Goal: Obtain resource: Download file/media

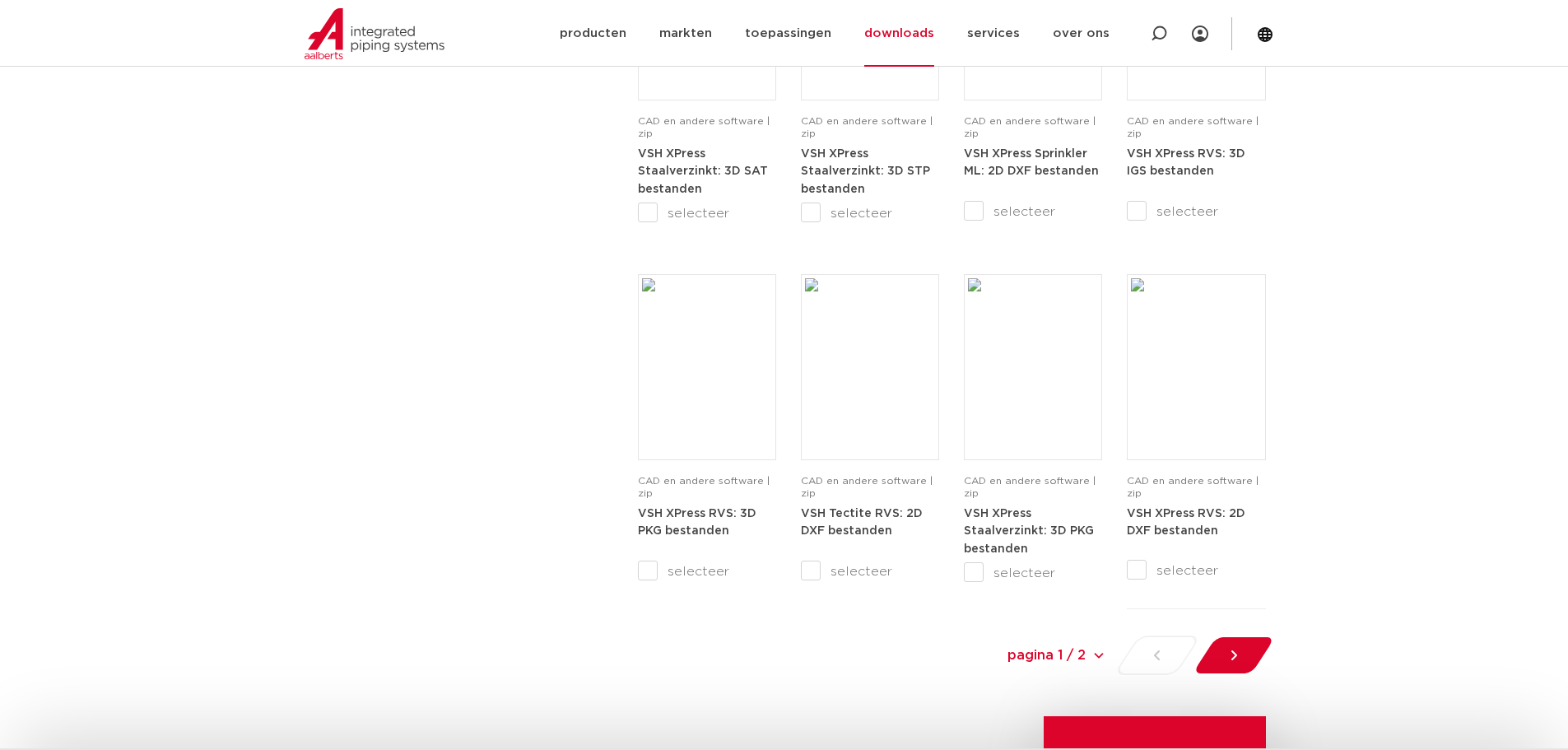
scroll to position [1564, 0]
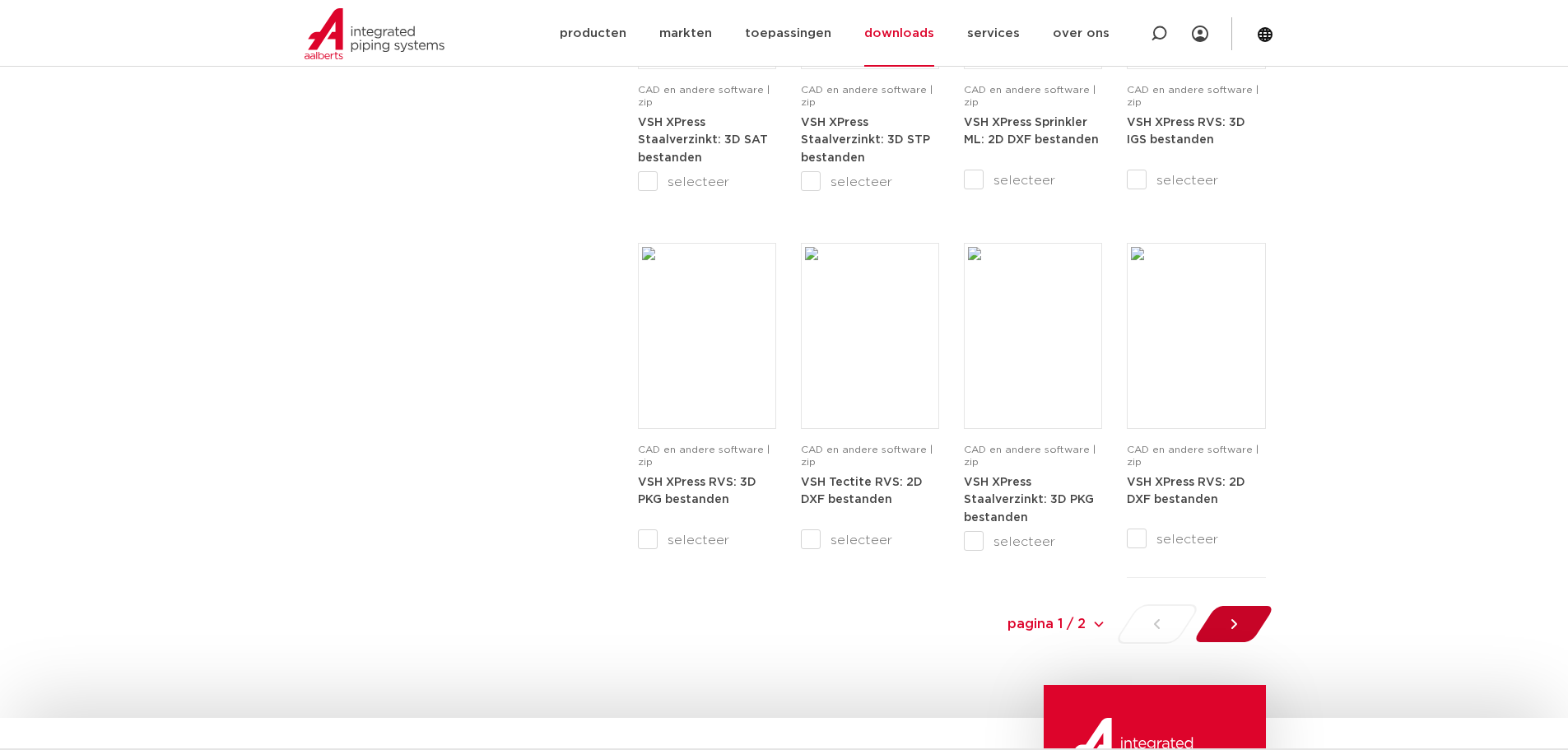
click at [1232, 626] on icon at bounding box center [1233, 623] width 16 height 16
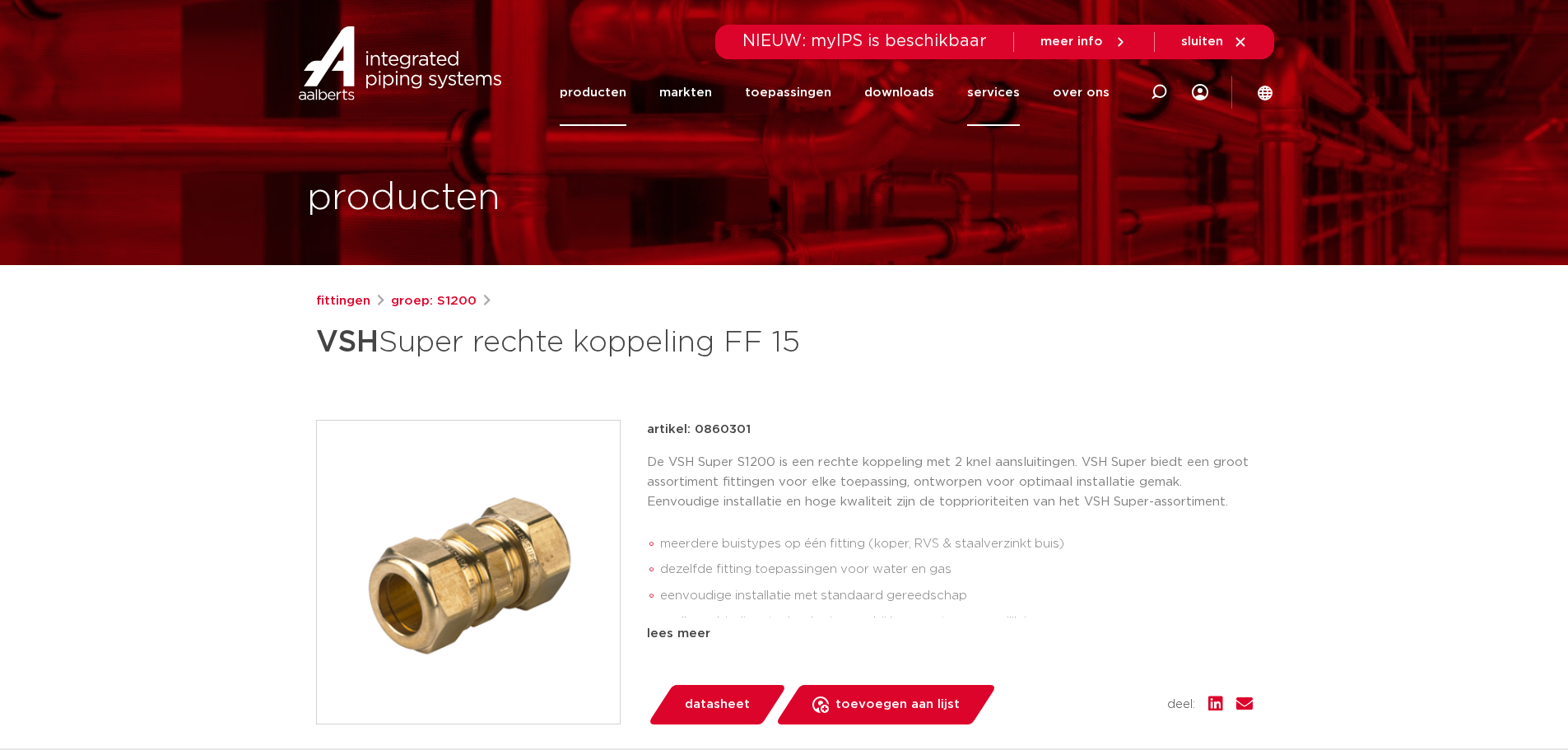
click at [1001, 96] on link "services" at bounding box center [993, 92] width 52 height 67
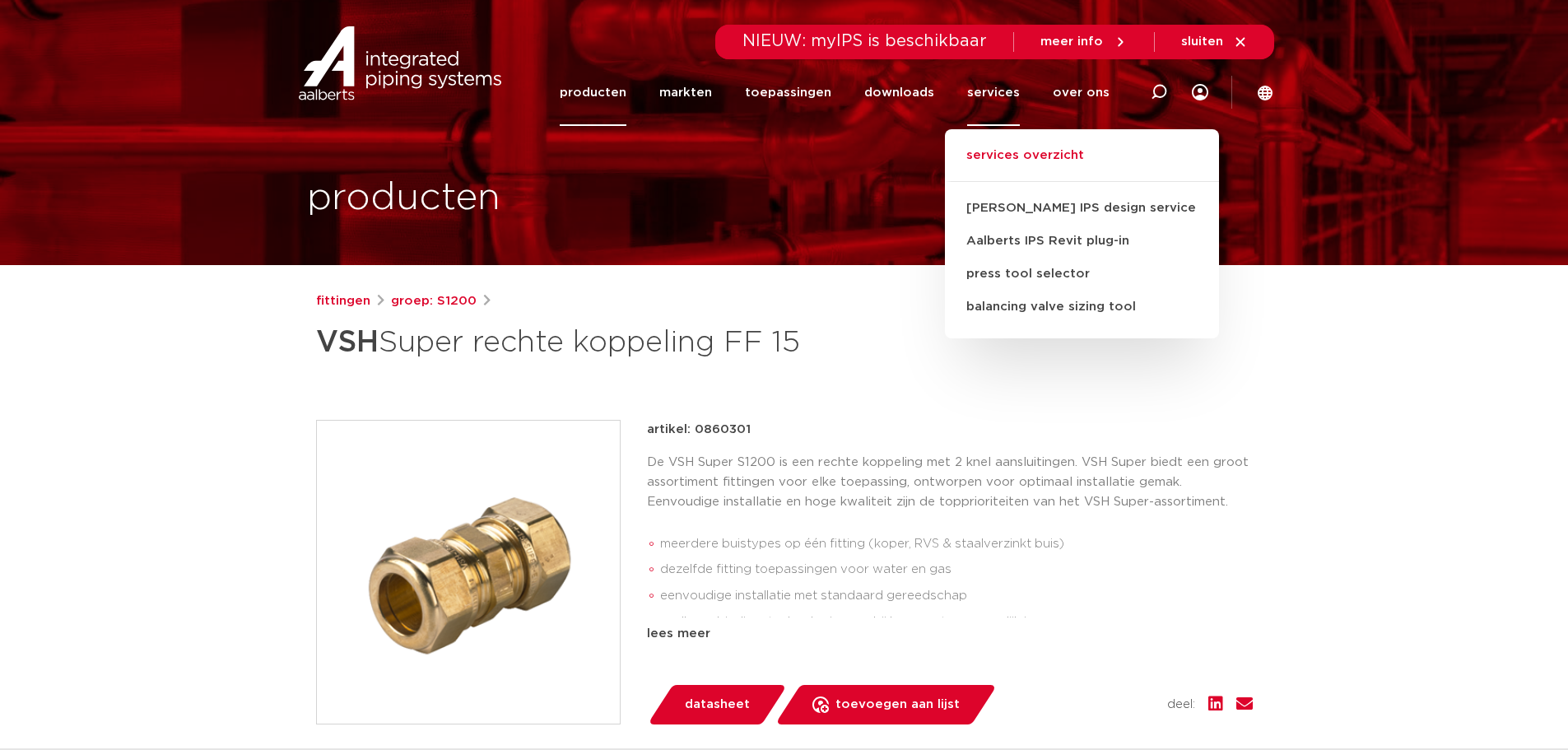
click at [1007, 157] on link "services overzicht" at bounding box center [1082, 164] width 274 height 36
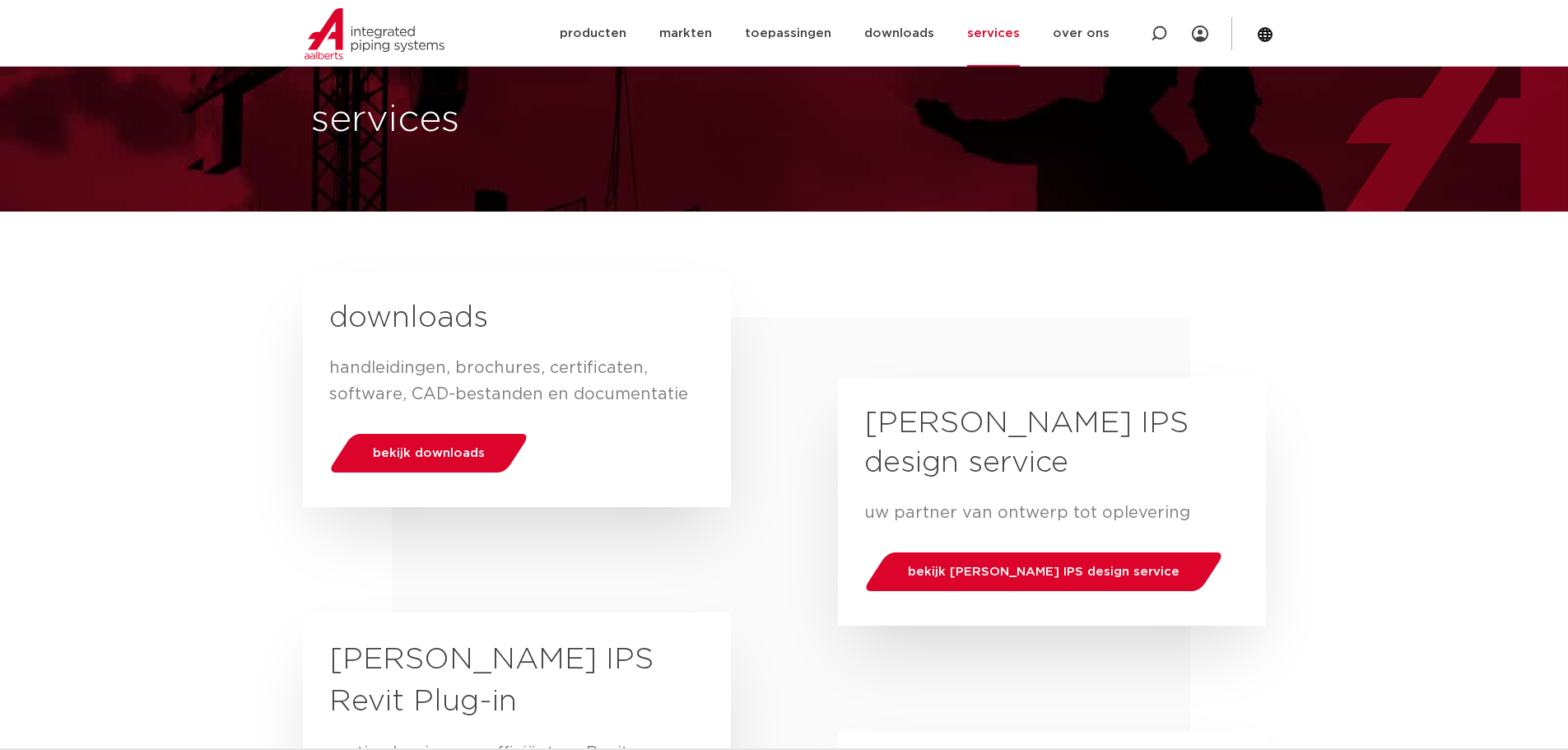
scroll to position [165, 0]
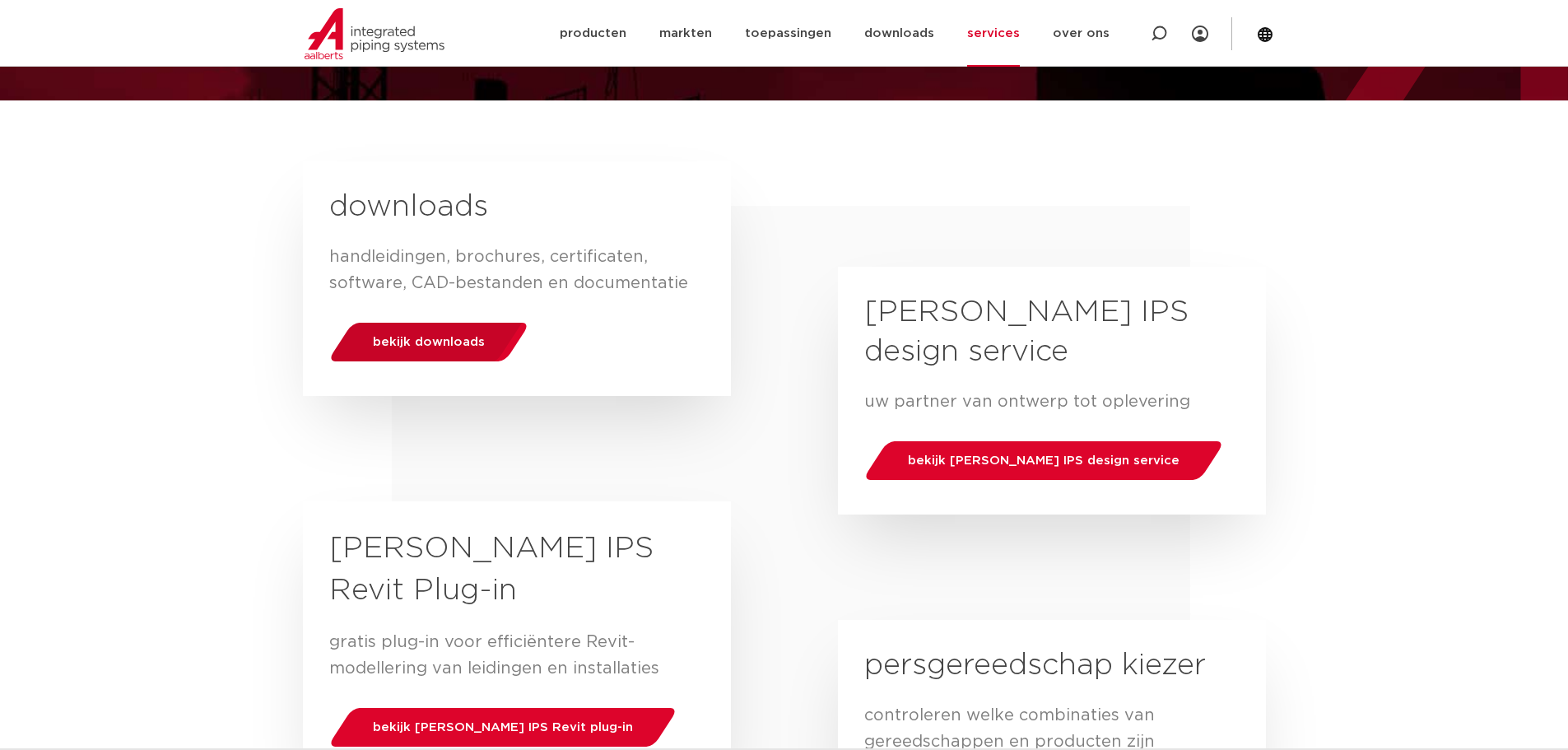
click at [453, 337] on span "bekijk downloads" at bounding box center [429, 342] width 112 height 13
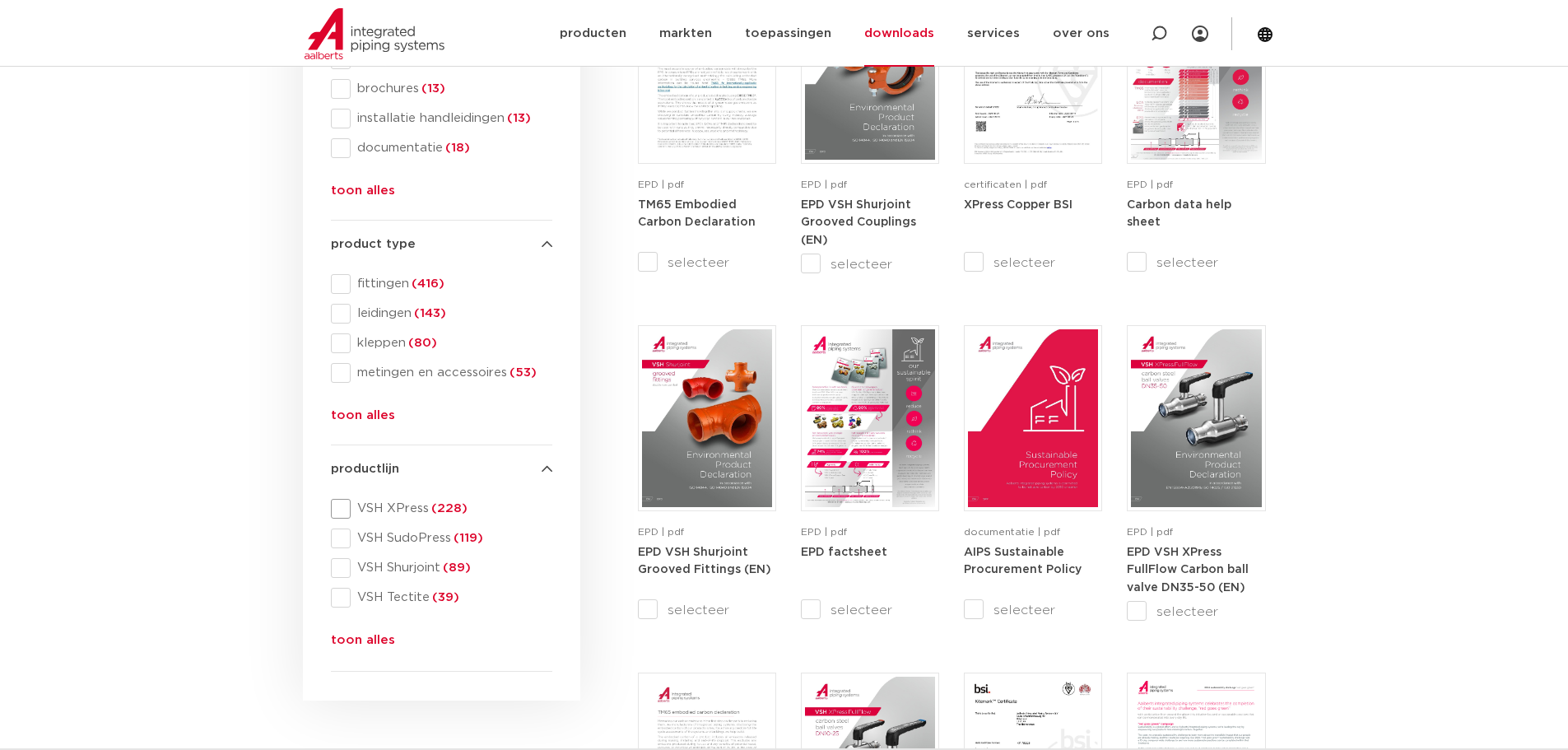
scroll to position [494, 0]
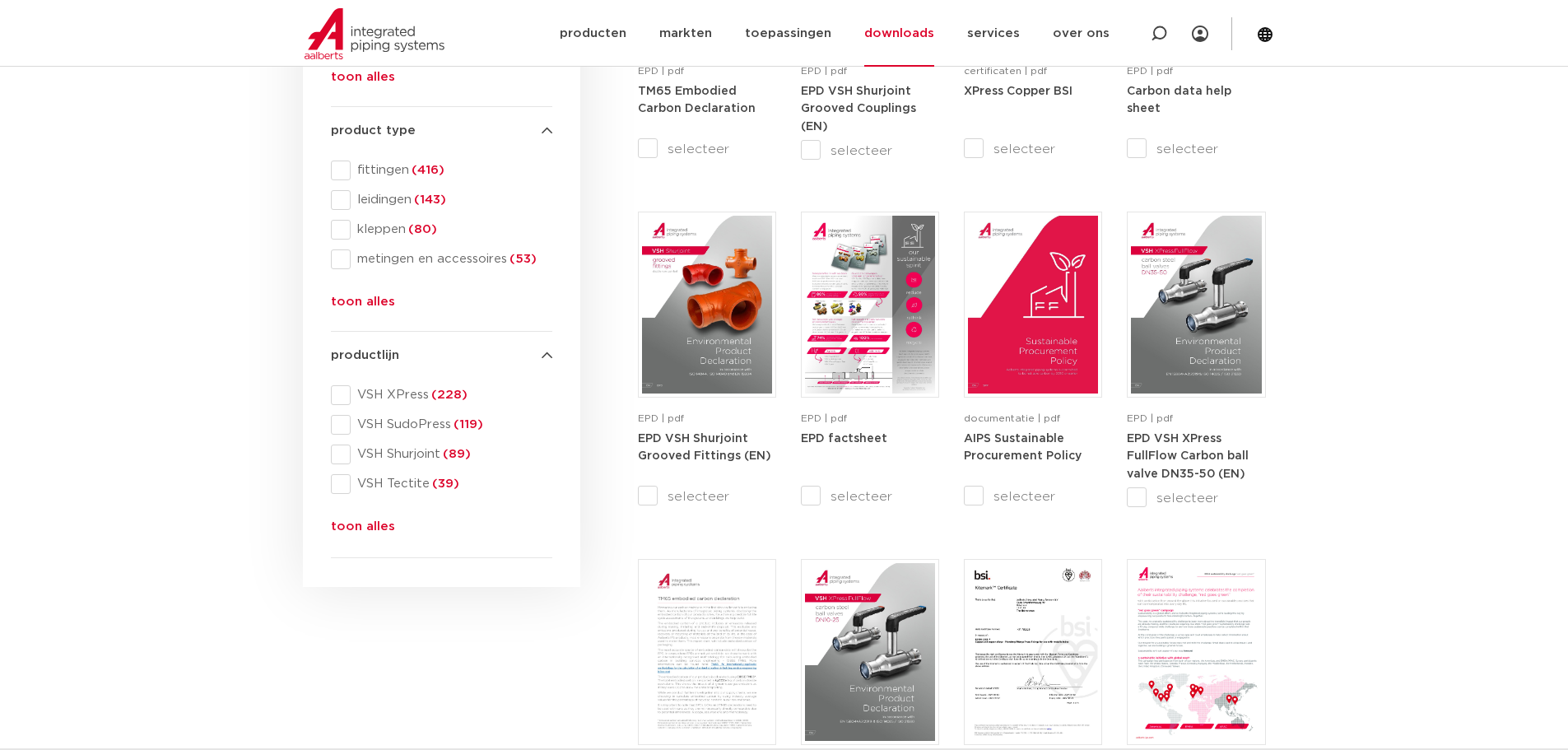
click at [358, 528] on button "toon alles" at bounding box center [363, 530] width 64 height 26
click at [339, 511] on span at bounding box center [340, 514] width 19 height 19
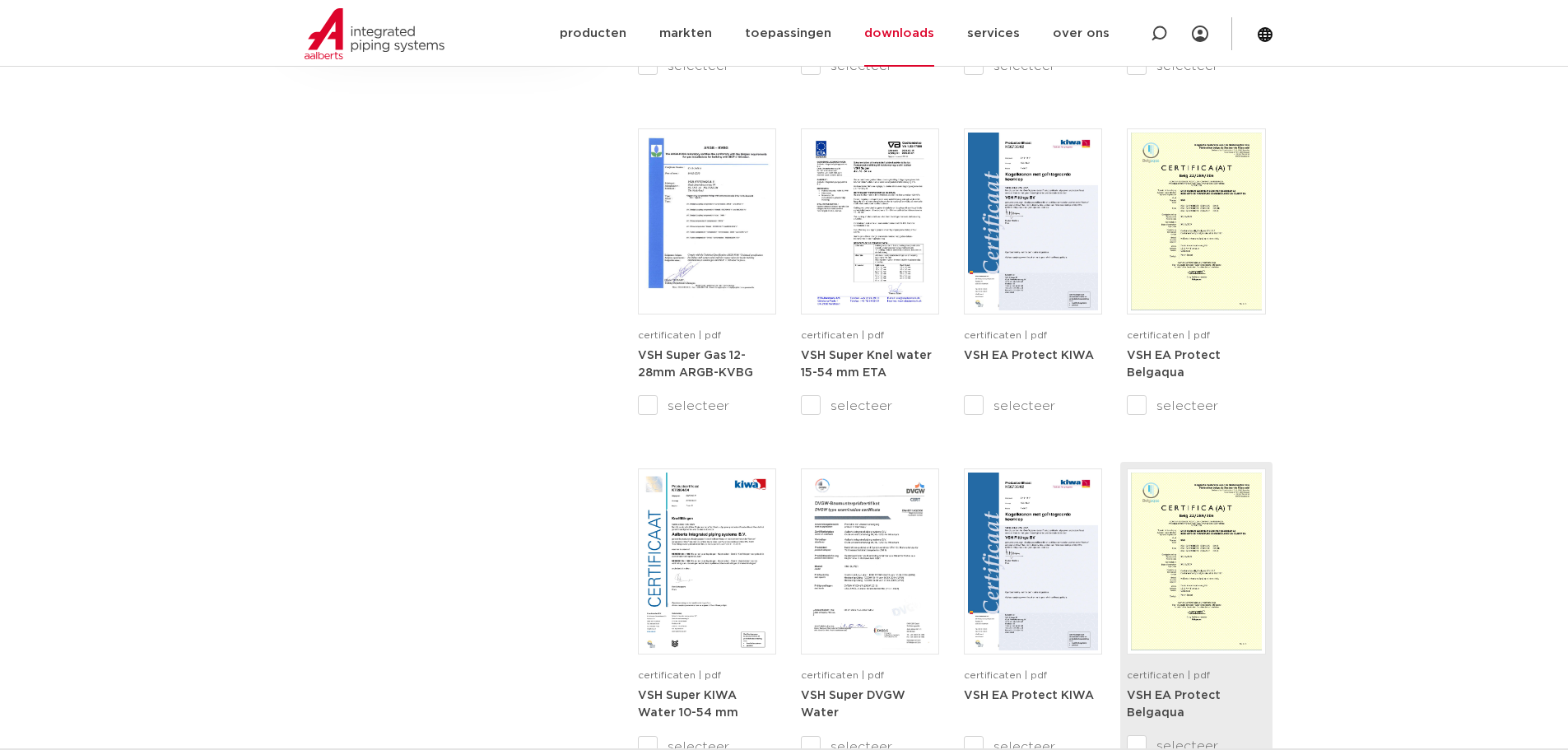
scroll to position [1564, 0]
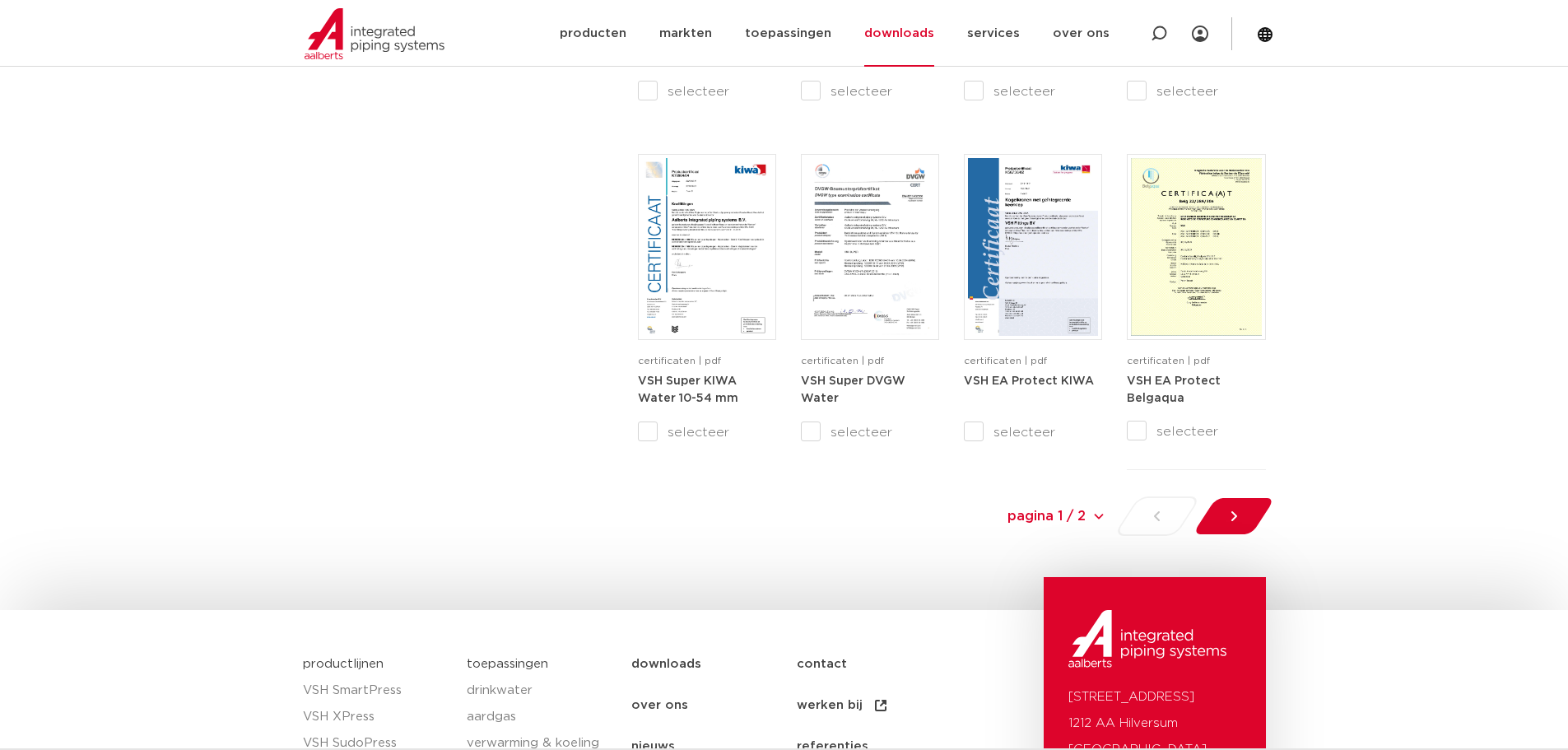
click at [1245, 512] on div at bounding box center [1234, 516] width 90 height 40
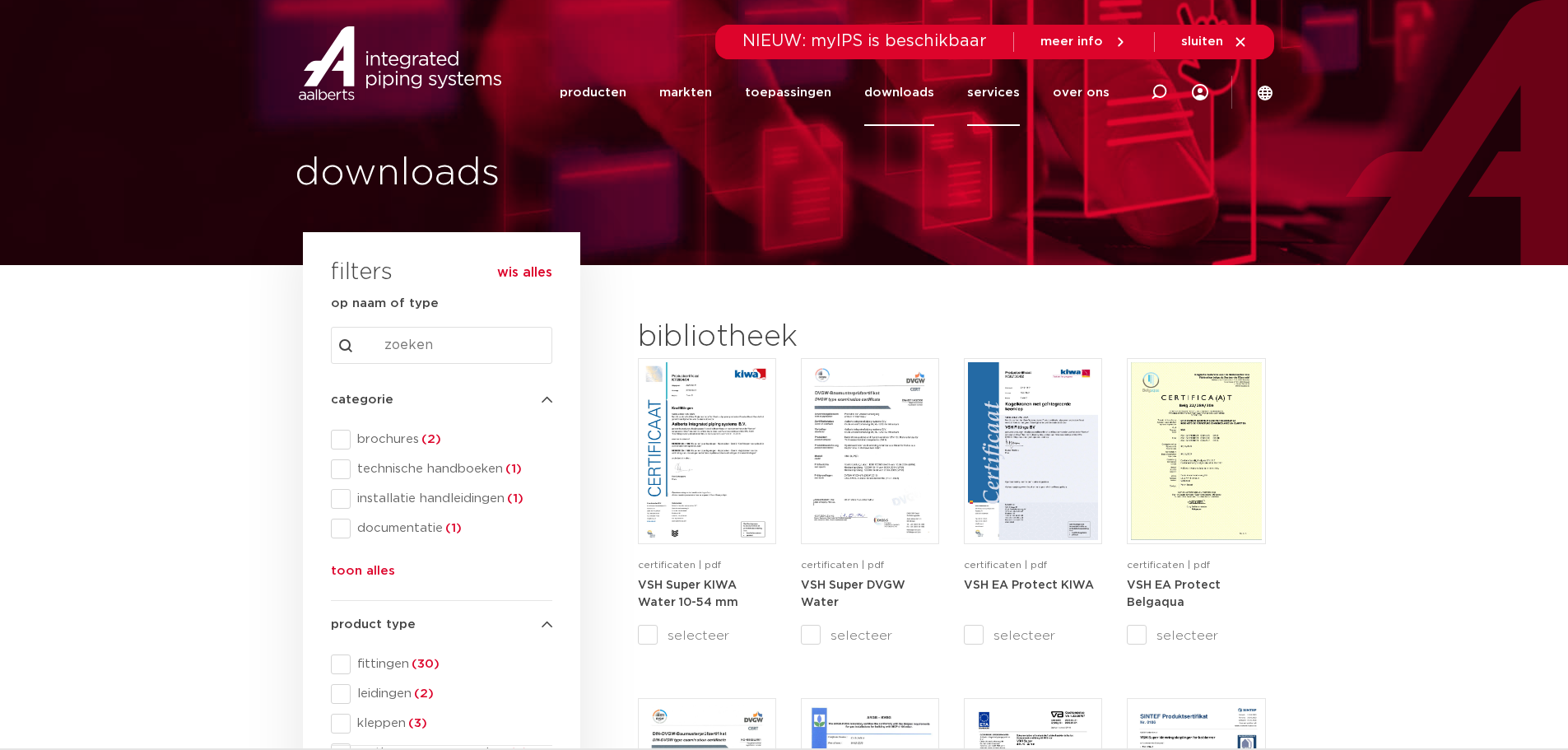
click at [996, 91] on link "services" at bounding box center [993, 92] width 52 height 67
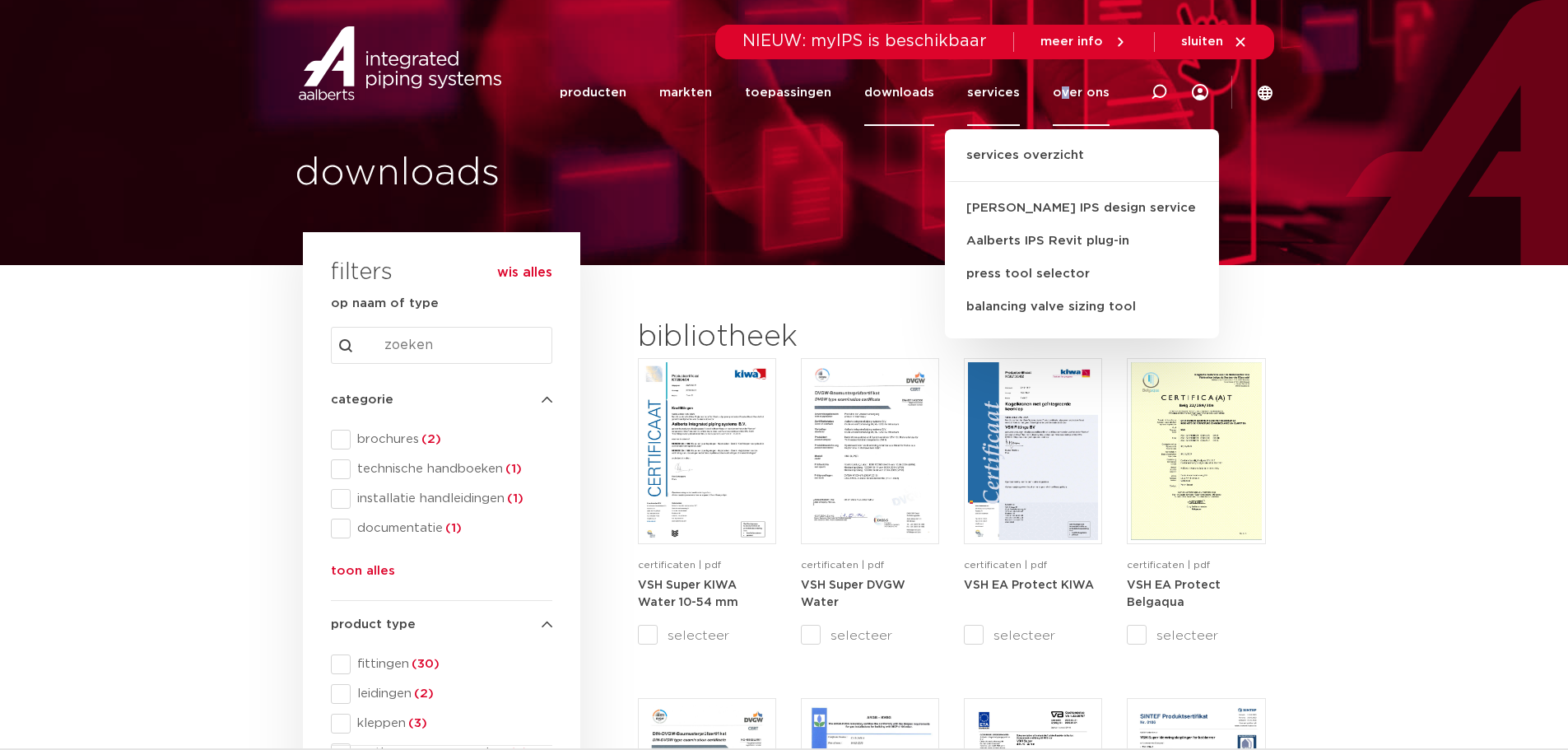
click at [1068, 90] on link "over ons" at bounding box center [1081, 92] width 57 height 67
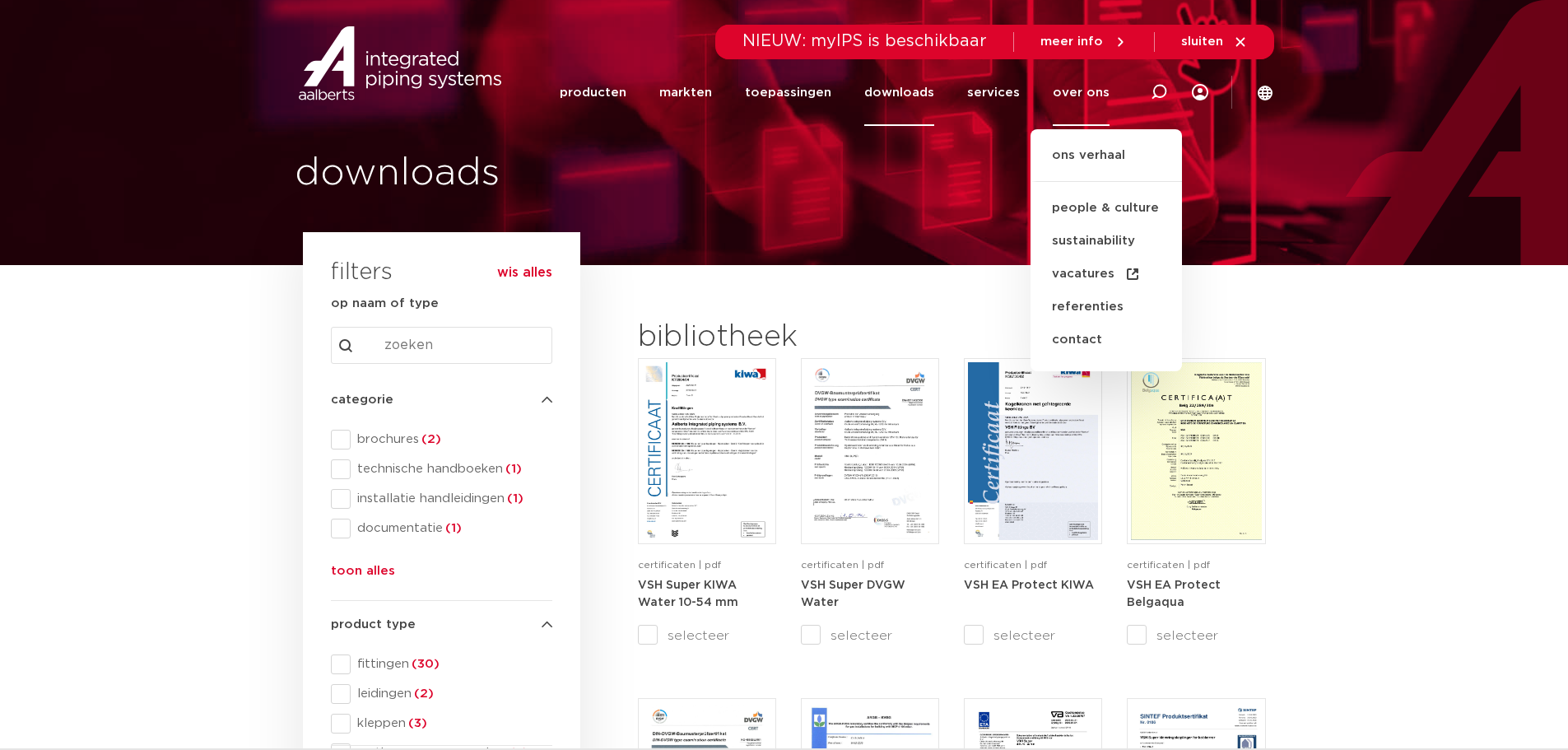
click at [993, 202] on div "downloads" at bounding box center [784, 133] width 1568 height 265
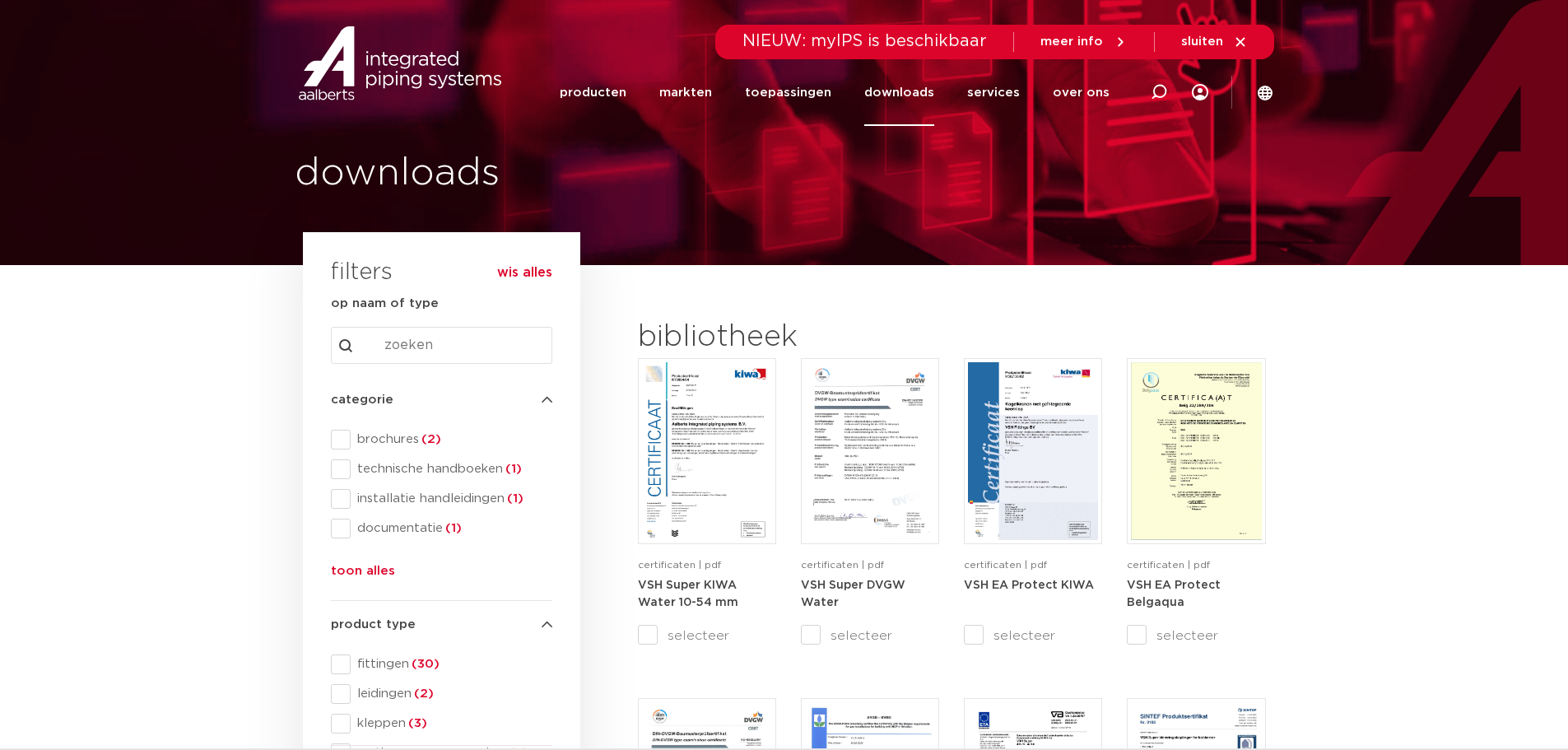
click at [918, 95] on link "downloads" at bounding box center [898, 92] width 70 height 67
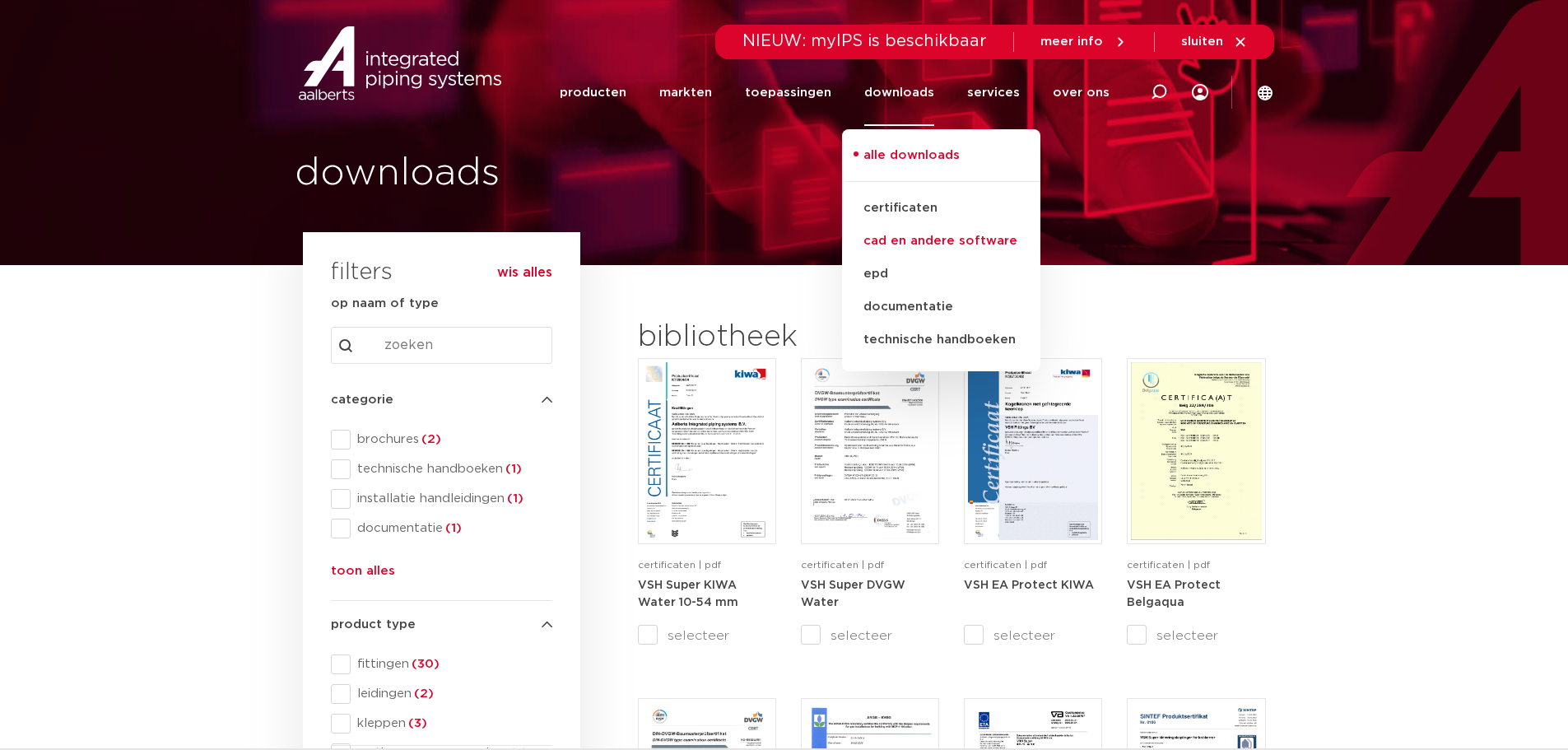
click at [957, 241] on link "cad en andere software" at bounding box center [941, 241] width 198 height 33
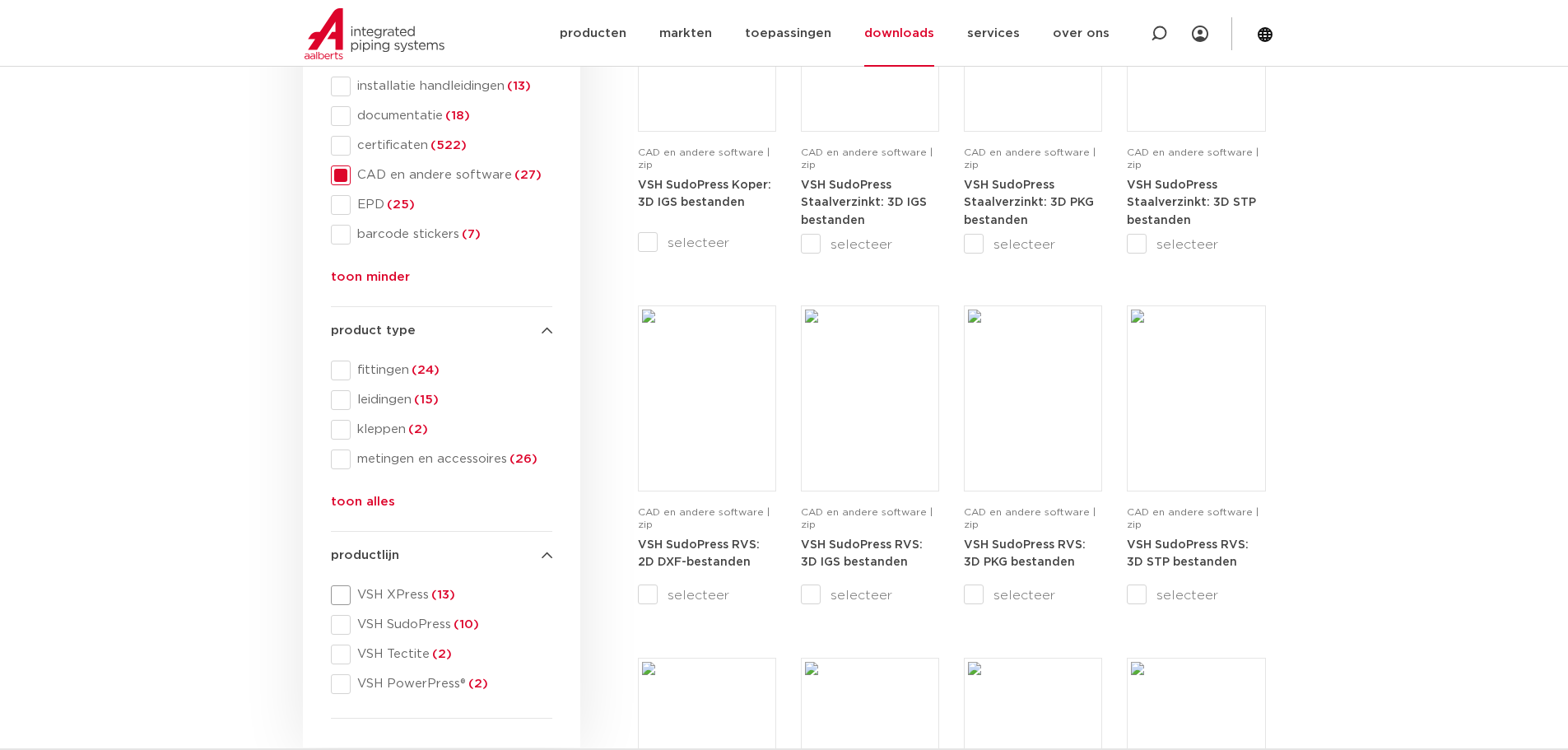
scroll to position [411, 0]
click at [348, 373] on span at bounding box center [340, 371] width 19 height 19
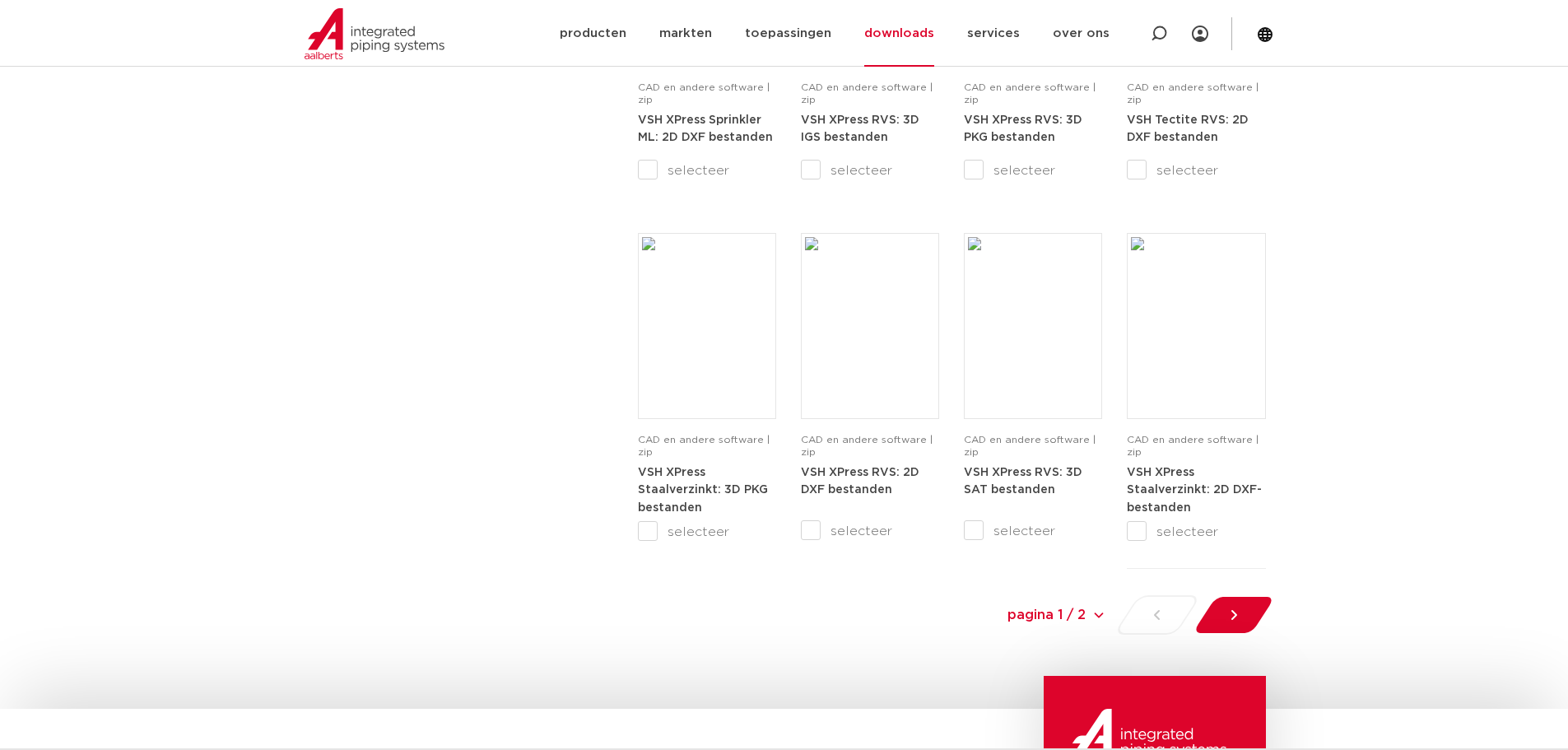
scroll to position [1646, 0]
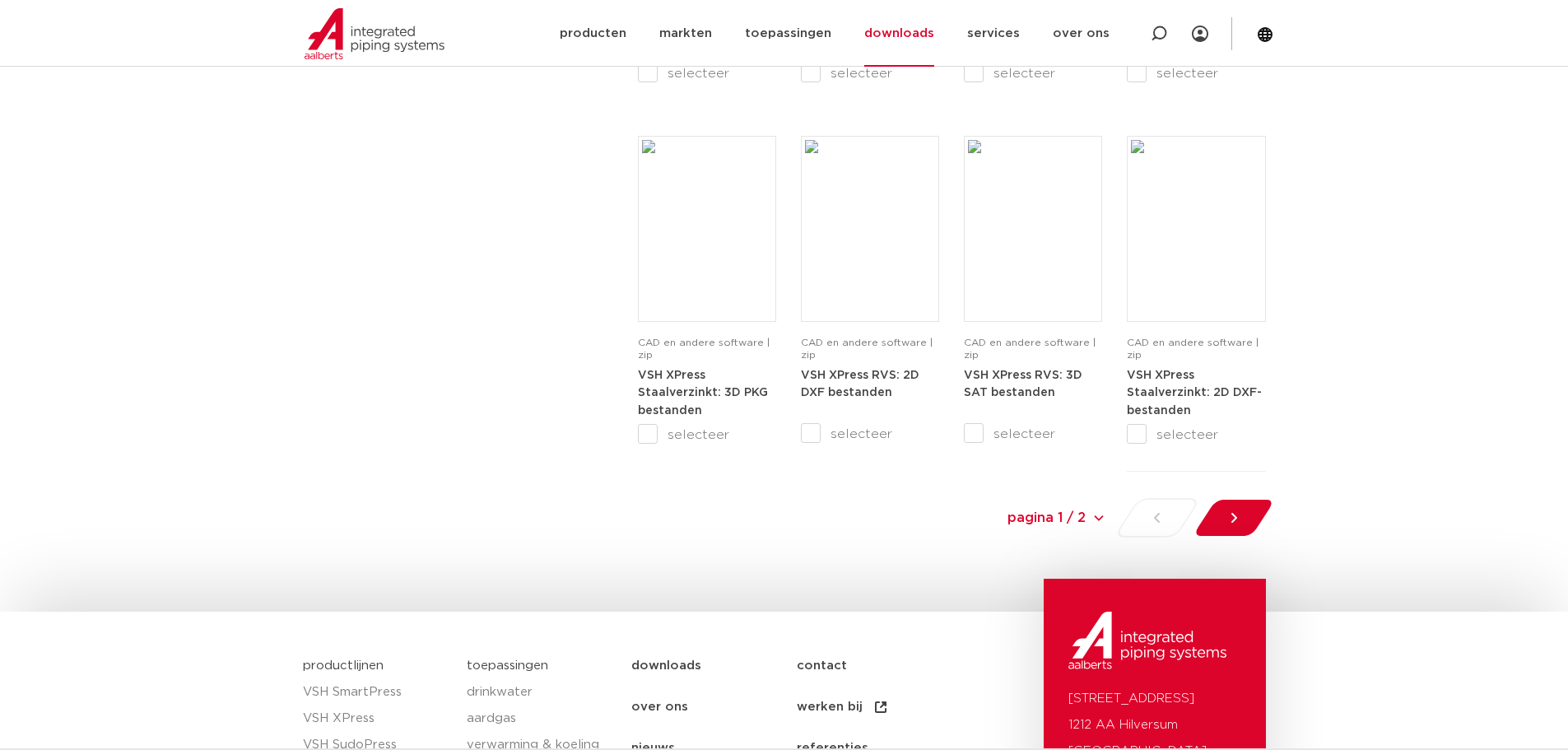
click at [1234, 515] on icon at bounding box center [1233, 518] width 6 height 10
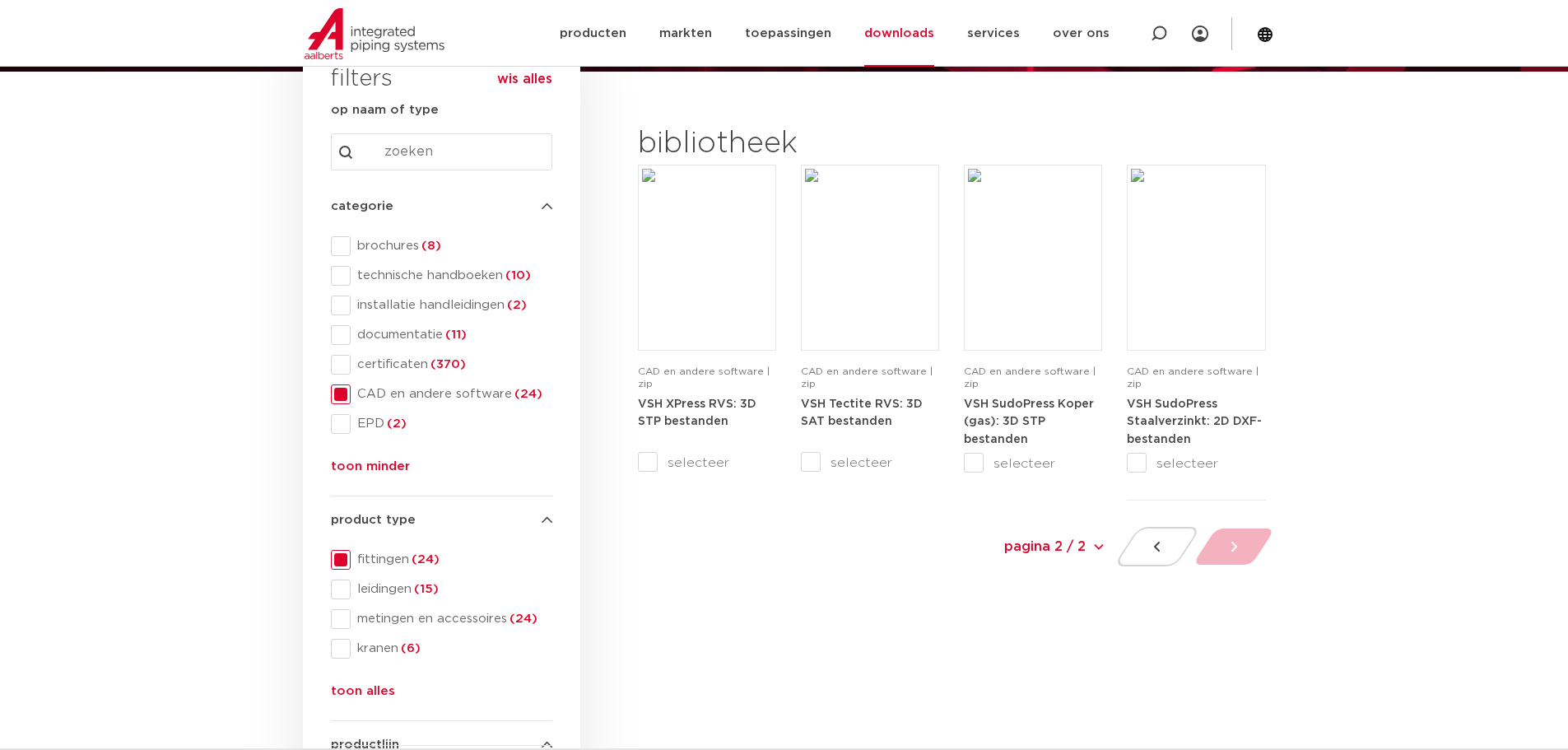
scroll to position [111, 0]
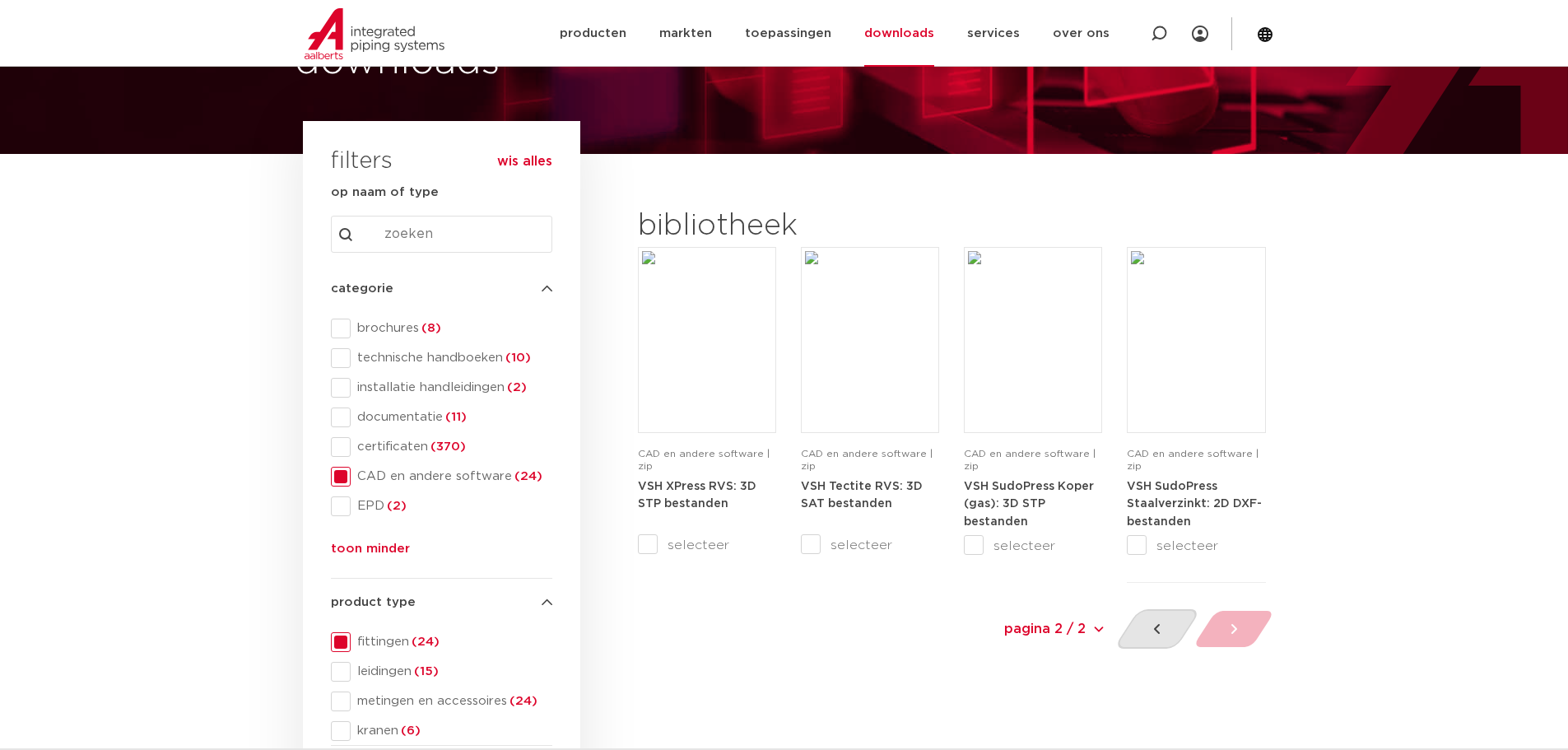
click at [1167, 635] on div at bounding box center [1157, 628] width 88 height 40
